Goal: Information Seeking & Learning: Learn about a topic

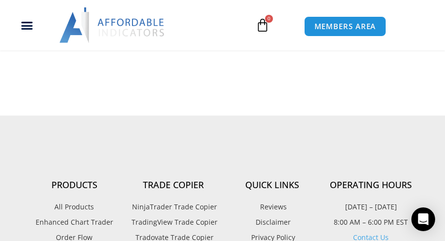
scroll to position [2921, 0]
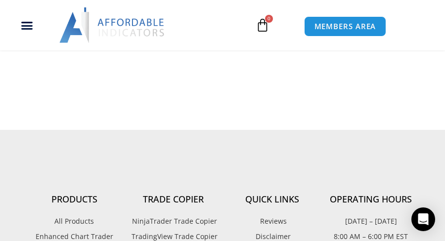
click at [175, 215] on span "NinjaTrader Trade Copier" at bounding box center [172, 221] width 87 height 13
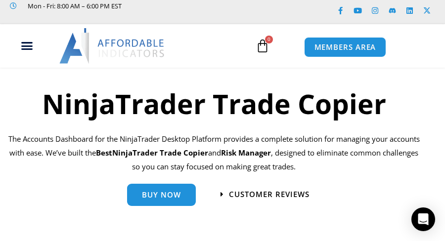
scroll to position [47, 0]
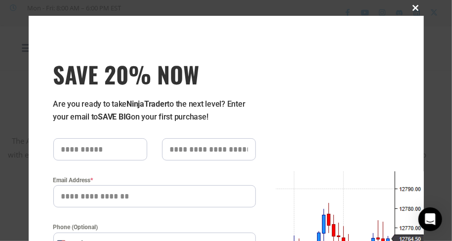
click at [410, 7] on span "SAVE 20% NOW popup" at bounding box center [416, 8] width 16 height 6
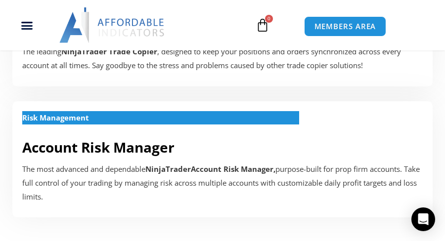
scroll to position [393, 0]
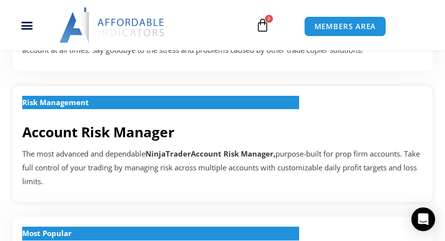
click at [141, 133] on link "Account Risk Manager" at bounding box center [98, 132] width 152 height 19
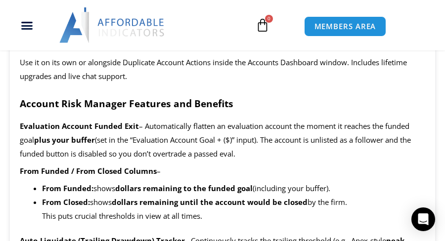
scroll to position [642, 0]
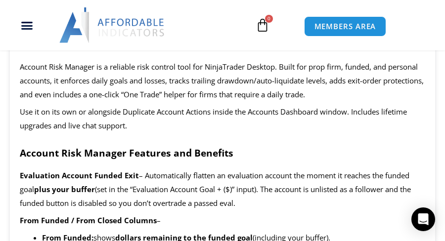
click at [167, 83] on span "Account Risk Manager is a reliable risk control tool for NinjaTrader Desktop. B…" at bounding box center [222, 81] width 404 height 38
click at [169, 83] on span "Account Risk Manager is a reliable risk control tool for NinjaTrader Desktop. B…" at bounding box center [222, 81] width 404 height 38
click at [137, 118] on span "Use it on its own or alongside Duplicate Account Actions inside the Accounts Da…" at bounding box center [213, 119] width 387 height 24
click at [137, 117] on span "Use it on its own or alongside Duplicate Account Actions inside the Accounts Da…" at bounding box center [213, 119] width 387 height 24
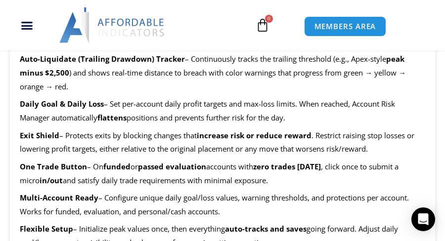
scroll to position [889, 0]
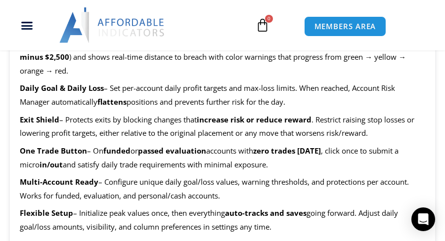
click at [226, 156] on span "accounts with" at bounding box center [229, 151] width 47 height 10
click at [170, 188] on span "– Configure unique daily goal/loss values, warning thresholds, and protections …" at bounding box center [214, 189] width 389 height 24
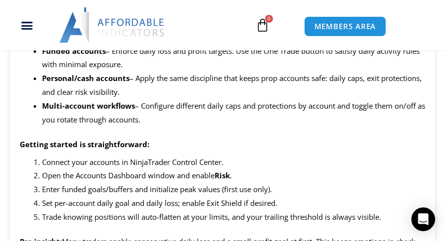
scroll to position [1828, 0]
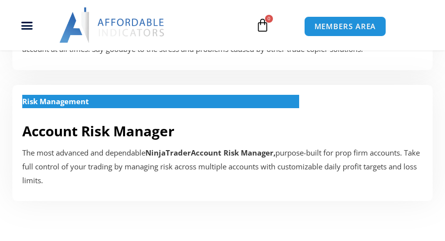
scroll to position [393, 0]
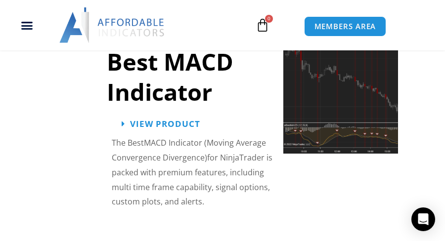
scroll to position [2921, 0]
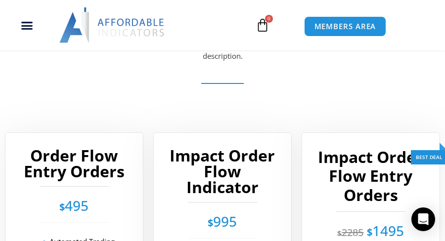
scroll to position [2372, 0]
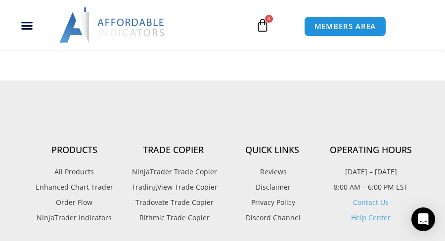
scroll to position [2975, 0]
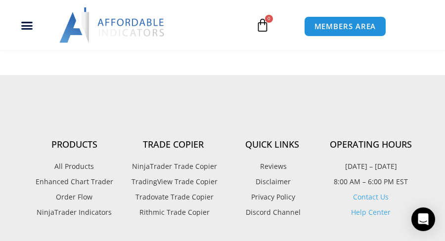
click at [84, 206] on span "NinjaTrader Indicators" at bounding box center [74, 212] width 75 height 13
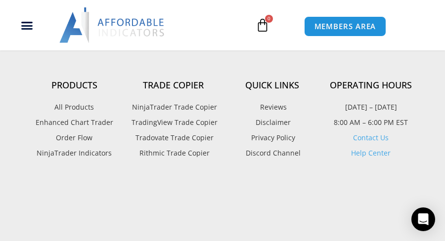
scroll to position [3019, 0]
